Goal: Find specific page/section: Find specific page/section

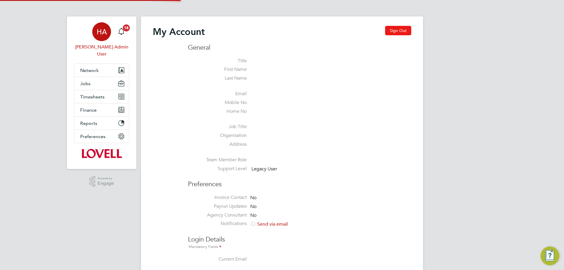
click at [404, 31] on button "Sign Out" at bounding box center [398, 30] width 26 height 9
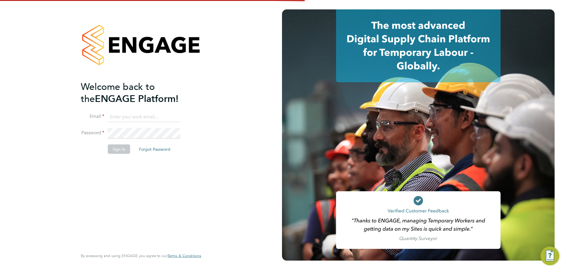
click at [137, 120] on input at bounding box center [144, 117] width 73 height 11
type input "engagemasterlogins@hays.com"
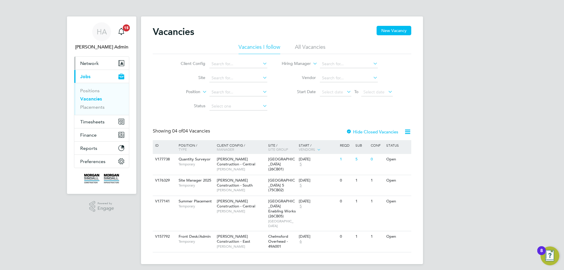
click at [102, 64] on button "Network" at bounding box center [101, 63] width 55 height 13
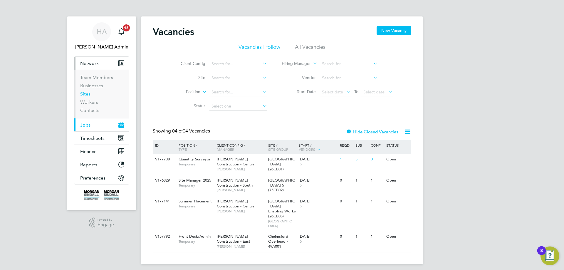
click at [84, 94] on link "Sites" at bounding box center [85, 94] width 10 height 6
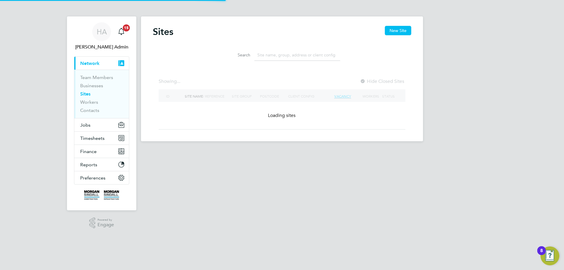
click at [265, 54] on input at bounding box center [297, 54] width 86 height 11
paste input "Southampton Sports Centre"
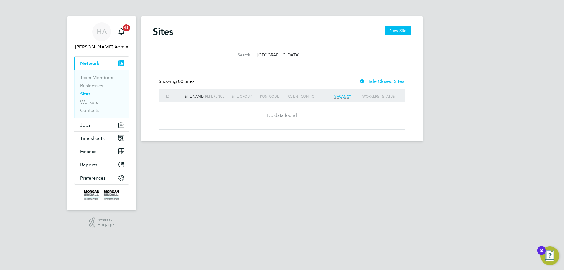
drag, startPoint x: 310, startPoint y: 52, endPoint x: 284, endPoint y: 58, distance: 26.9
click at [284, 58] on input "Southampton Sports Centre" at bounding box center [297, 54] width 86 height 11
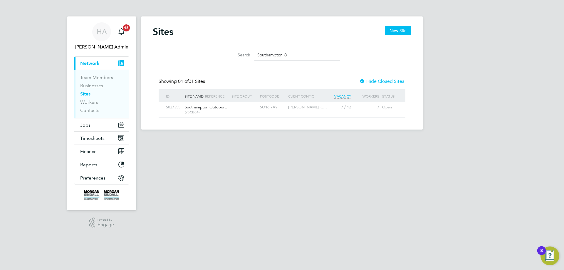
click at [247, 107] on div at bounding box center [244, 107] width 28 height 11
drag, startPoint x: 293, startPoint y: 55, endPoint x: 239, endPoint y: 52, distance: 53.9
click at [240, 52] on div "Search Southampton O" at bounding box center [282, 54] width 116 height 11
paste input "Oakmoor"
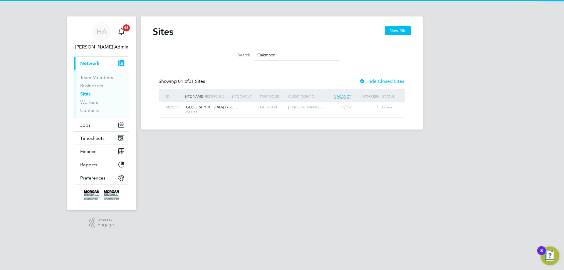
type input "Oakmoor"
click at [250, 104] on div at bounding box center [244, 107] width 28 height 11
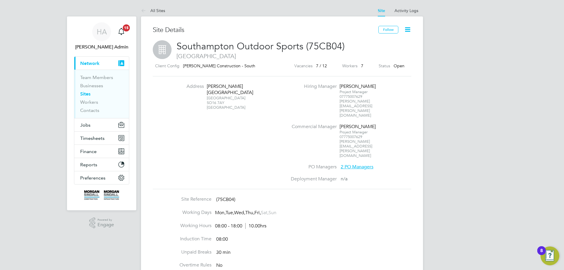
click at [294, 45] on span "Southampton Outdoor Sports (75CB04)" at bounding box center [261, 46] width 168 height 11
click at [296, 46] on span "Southampton Outdoor Sports (75CB04)" at bounding box center [261, 46] width 168 height 11
drag, startPoint x: 296, startPoint y: 46, endPoint x: 232, endPoint y: 46, distance: 64.1
click at [232, 46] on span "Southampton Outdoor Sports (75CB04)" at bounding box center [261, 46] width 168 height 11
click at [240, 46] on span "Southampton Outdoor Sports (75CB04)" at bounding box center [261, 46] width 168 height 11
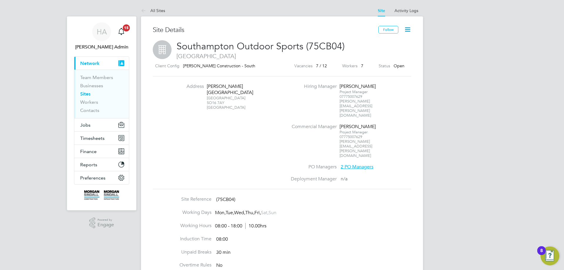
click at [289, 45] on span "Southampton Outdoor Sports (75CB04)" at bounding box center [261, 46] width 168 height 11
drag, startPoint x: 289, startPoint y: 45, endPoint x: 223, endPoint y: 47, distance: 66.2
click at [223, 47] on span "Southampton Outdoor Sports (75CB04)" at bounding box center [261, 46] width 168 height 11
copy span "Southampton Outdoor Sports"
